Goal: Task Accomplishment & Management: Complete application form

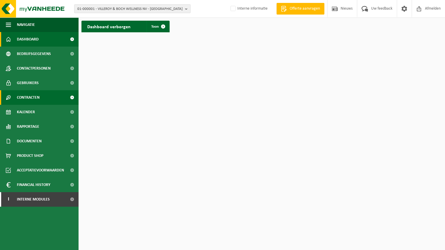
click at [25, 99] on span "Contracten" at bounding box center [28, 97] width 23 height 15
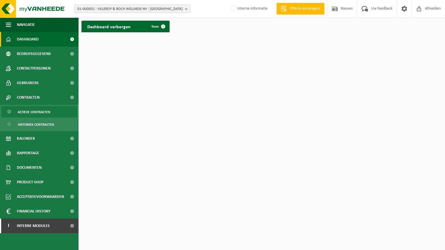
click at [30, 115] on span "Actieve contracten" at bounding box center [34, 112] width 33 height 11
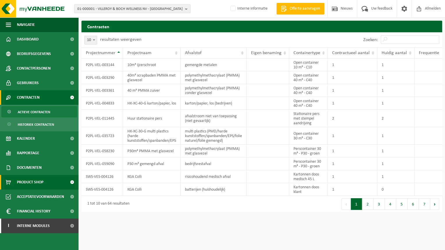
click at [30, 187] on span "Product Shop" at bounding box center [30, 182] width 26 height 15
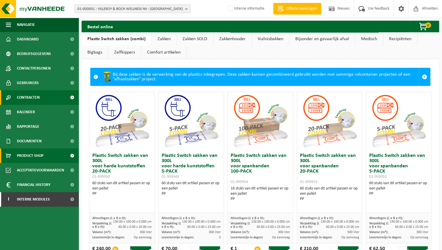
click at [36, 97] on span "Contracten" at bounding box center [28, 97] width 23 height 15
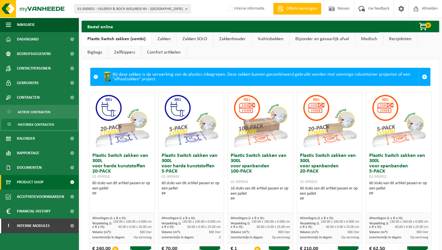
click at [31, 127] on span "Historiek contracten" at bounding box center [36, 124] width 36 height 11
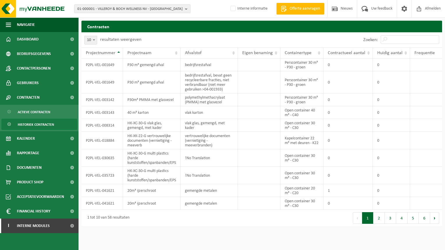
click at [31, 136] on span "Kalender" at bounding box center [26, 138] width 18 height 15
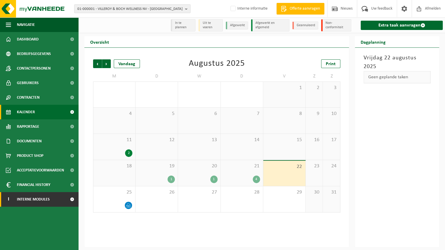
click at [28, 199] on span "Interne modules" at bounding box center [33, 199] width 33 height 15
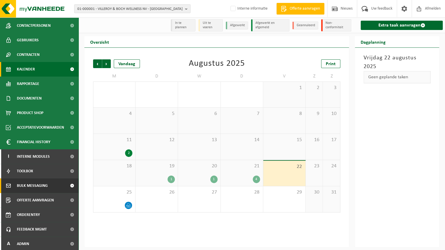
scroll to position [44, 0]
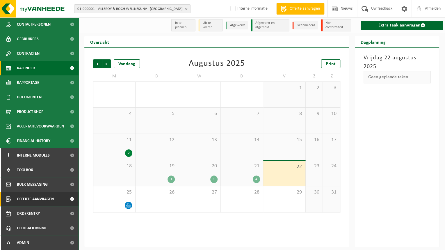
click at [45, 201] on span "Offerte aanvragen" at bounding box center [35, 199] width 37 height 15
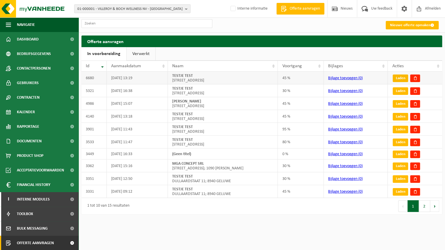
click at [402, 79] on link "Laden" at bounding box center [400, 79] width 15 height 8
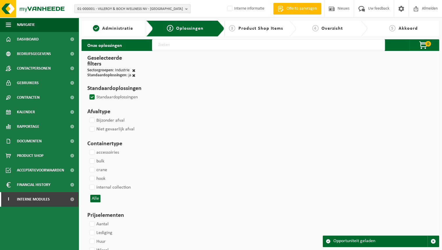
click at [166, 49] on input "text" at bounding box center [268, 45] width 233 height 12
type input "medisch"
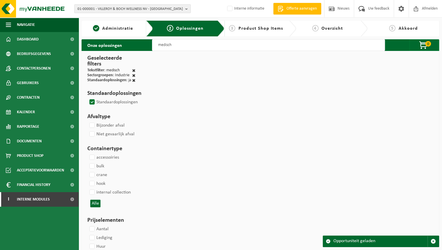
select select
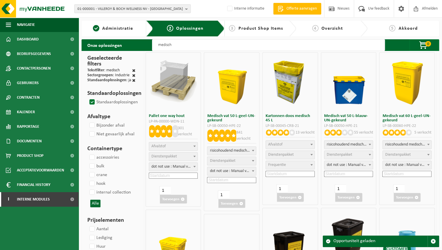
select select
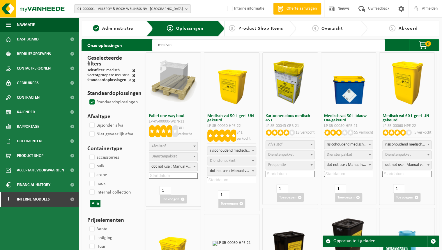
select select
select select "24"
select select
select select "62"
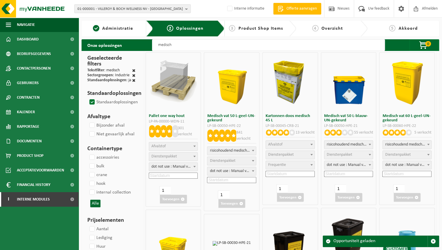
select select
select select "24"
select select
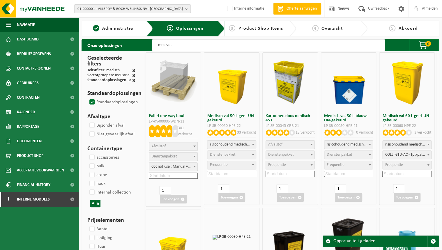
select select
select select "80"
select select
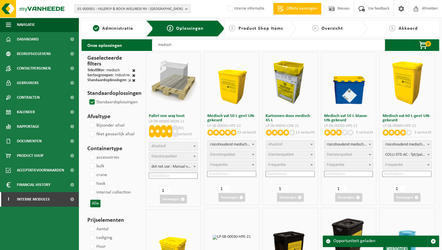
select select "24"
select select
select select "25"
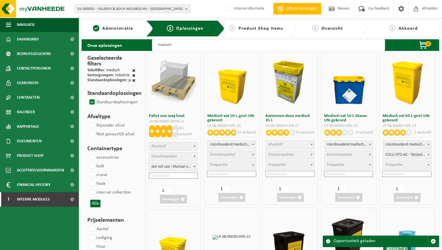
select select
select select "25"
type input "medisch"
click at [241, 156] on span "Dienstenpakket" at bounding box center [231, 155] width 49 height 8
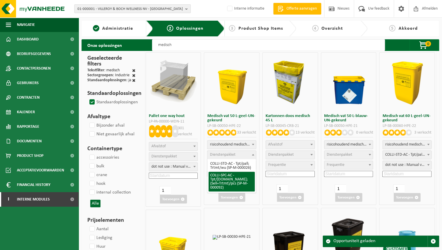
select select "62"
select select "25"
click at [238, 166] on span "dot not use : Manual voor MyVanheede" at bounding box center [231, 165] width 49 height 8
drag, startPoint x: 238, startPoint y: 175, endPoint x: 219, endPoint y: 174, distance: 19.5
click at [239, 156] on span "COLLI-SPC-AC - Tpt/pall.pl; (Sell+Trtmt)/pcs (SP-M-000092)" at bounding box center [231, 155] width 49 height 8
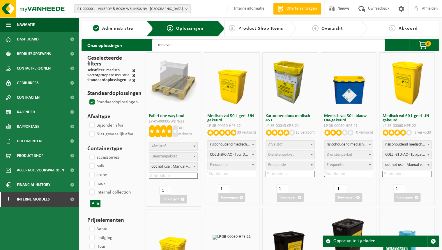
select select "25"
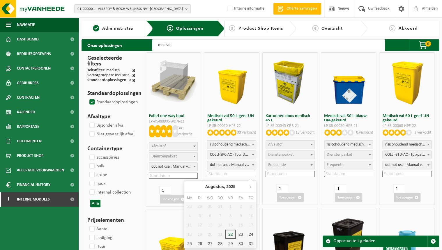
click at [231, 174] on input at bounding box center [231, 174] width 49 height 6
click at [239, 234] on div "23" at bounding box center [240, 234] width 10 height 9
type input "2025-08-23"
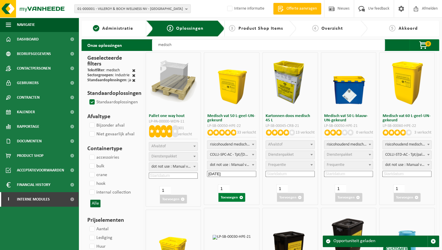
click at [233, 195] on button "Toevoegen" at bounding box center [231, 197] width 27 height 9
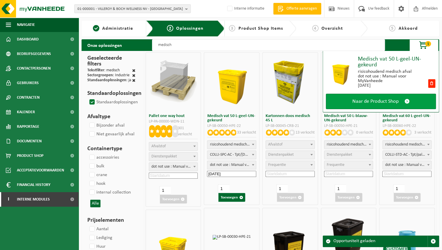
click at [404, 102] on span at bounding box center [406, 101] width 5 height 6
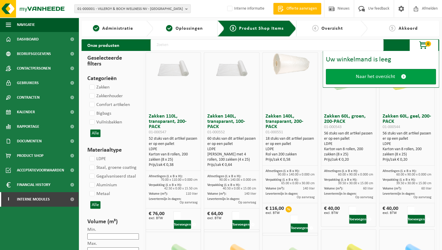
click at [377, 78] on span "Naar het overzicht" at bounding box center [375, 77] width 39 height 6
click at [395, 78] on link "Naar het overzicht" at bounding box center [381, 76] width 110 height 15
click at [406, 74] on link "Naar het overzicht" at bounding box center [381, 76] width 110 height 15
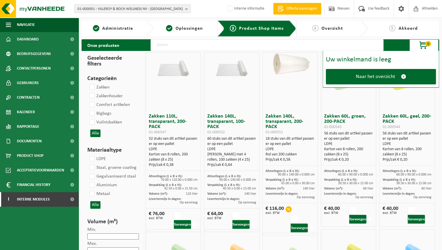
click at [325, 28] on span "Overzicht" at bounding box center [332, 28] width 22 height 5
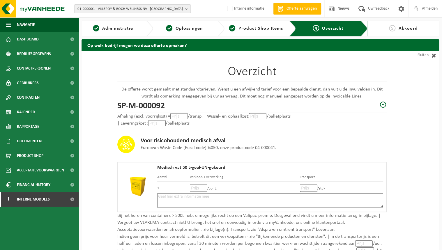
scroll to position [93, 0]
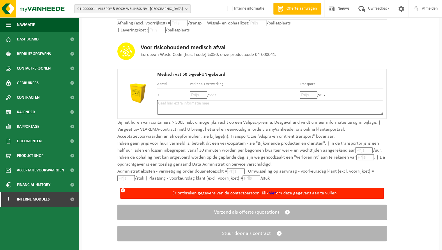
click at [274, 192] on link "hier" at bounding box center [272, 193] width 8 height 5
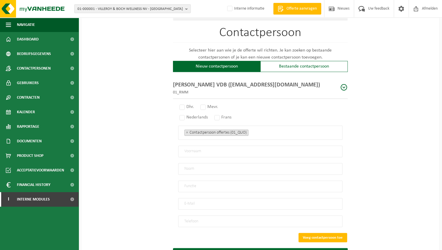
scroll to position [349, 0]
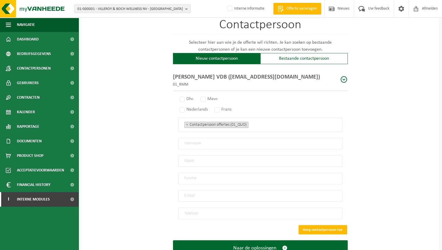
click at [343, 76] on span at bounding box center [343, 79] width 7 height 7
radio input "true"
type input "INGEBORG"
type input "VDB"
type input "ingeborgvdb@hotmail.com"
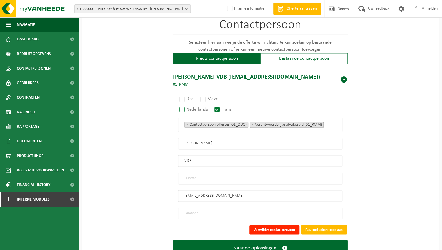
click at [186, 107] on label "Nederlands" at bounding box center [193, 109] width 31 height 8
radio input "true"
click at [205, 98] on label "Mevr." at bounding box center [209, 99] width 21 height 8
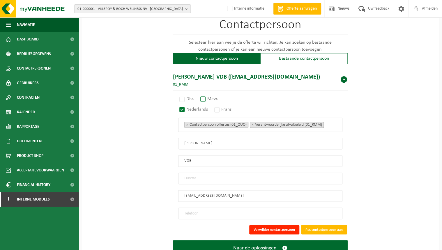
radio input "true"
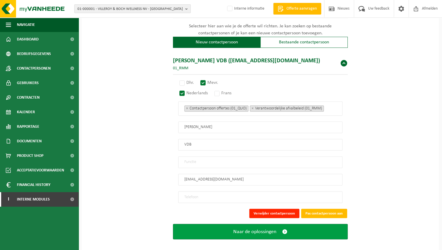
scroll to position [368, 0]
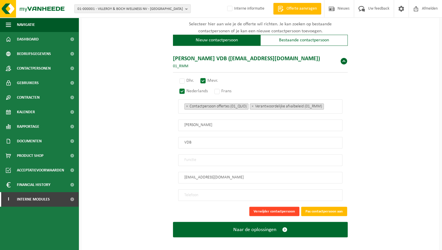
click at [296, 208] on button "Verwijder contactpersoon" at bounding box center [274, 211] width 50 height 9
select select
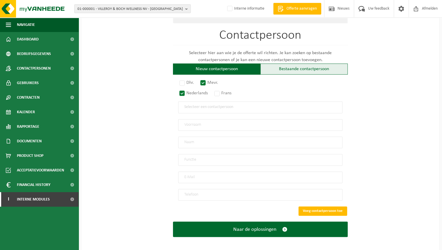
click at [311, 68] on div "Bestaande contactpersoon" at bounding box center [303, 68] width 87 height 11
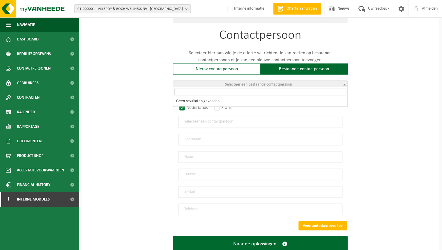
click at [260, 81] on span "Selecteer een bestaande contactpersoon" at bounding box center [260, 85] width 174 height 8
click at [229, 95] on input "search" at bounding box center [260, 91] width 172 height 7
type input "z"
drag, startPoint x: 217, startPoint y: 92, endPoint x: 166, endPoint y: 90, distance: 50.1
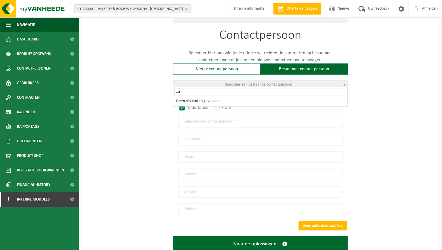
type input "zoë"
drag, startPoint x: 176, startPoint y: 88, endPoint x: 168, endPoint y: 88, distance: 8.2
click at [199, 119] on input "search" at bounding box center [260, 121] width 152 height 5
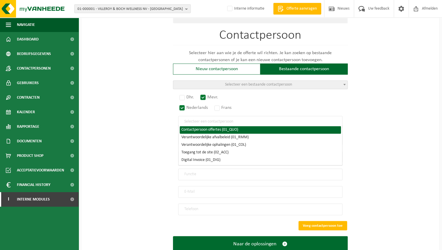
click at [230, 127] on li "Contactpersoon offertes (01_QUO)" at bounding box center [260, 130] width 161 height 8
select select "01_QUO"
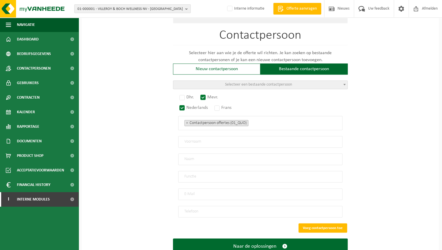
click at [191, 141] on input "text" at bounding box center [260, 142] width 164 height 12
drag, startPoint x: 207, startPoint y: 139, endPoint x: 119, endPoint y: 147, distance: 88.3
type input "zoë"
type input "C."
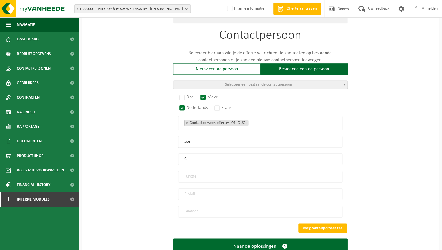
click at [196, 190] on input "email" at bounding box center [260, 194] width 164 height 12
type input "zc@gmail.com"
type input "F"
type input "0"
click at [329, 226] on button "Voeg contactpersoon toe" at bounding box center [322, 227] width 49 height 9
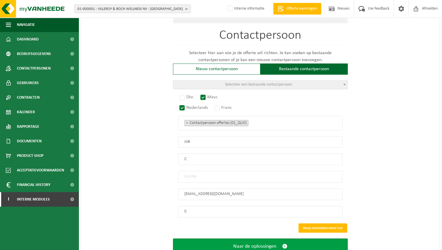
click at [261, 238] on button "Naar de oplossingen" at bounding box center [260, 245] width 175 height 15
drag, startPoint x: 267, startPoint y: 242, endPoint x: 264, endPoint y: 241, distance: 3.5
click at [267, 243] on span "Naar de oplossingen" at bounding box center [254, 246] width 43 height 6
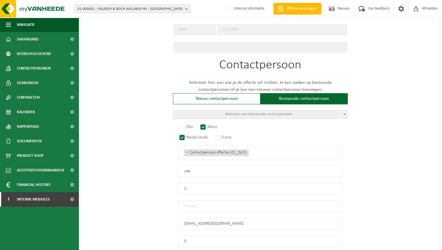
scroll to position [355, 0]
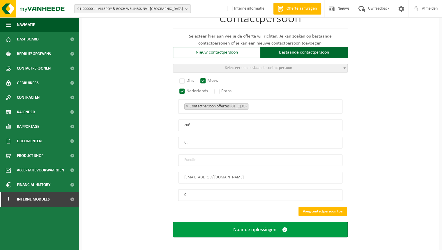
click at [254, 226] on span "Naar de oplossingen" at bounding box center [254, 229] width 43 height 6
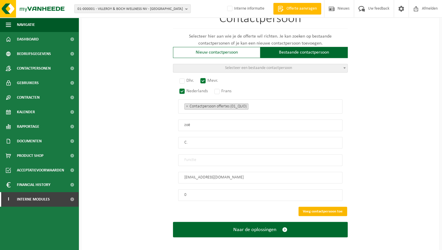
click at [341, 208] on button "Voeg contactpersoon toe" at bounding box center [322, 211] width 49 height 9
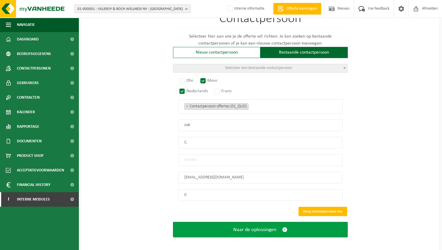
click at [233, 226] on span "Naar de oplossingen" at bounding box center [254, 229] width 43 height 6
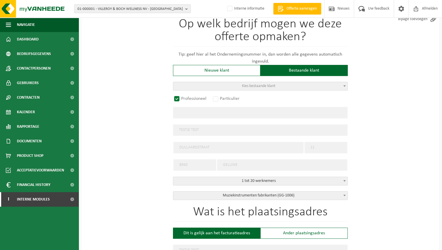
scroll to position [0, 0]
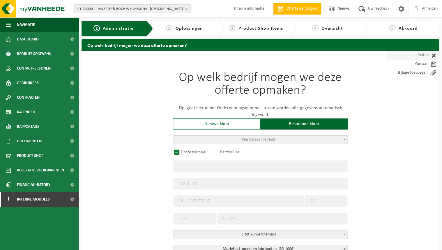
click at [435, 56] on span at bounding box center [432, 55] width 8 height 6
